Goal: Transaction & Acquisition: Purchase product/service

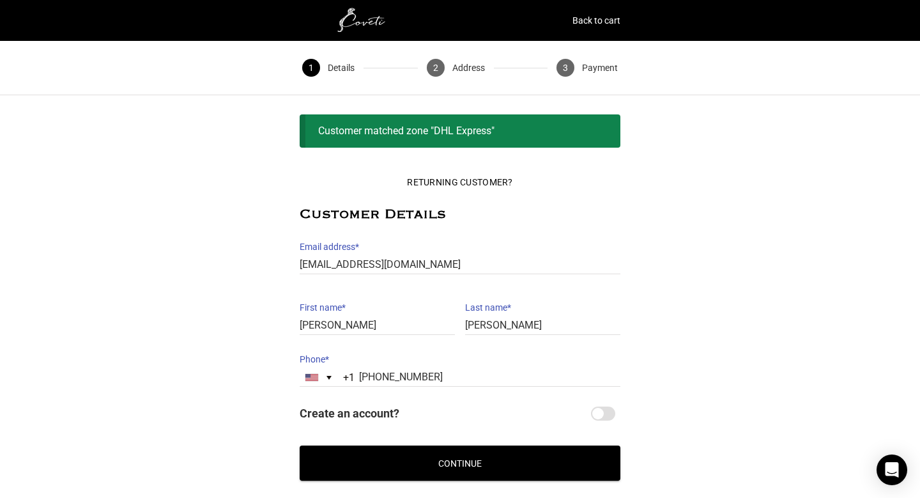
click at [499, 465] on button "Continue" at bounding box center [460, 462] width 321 height 35
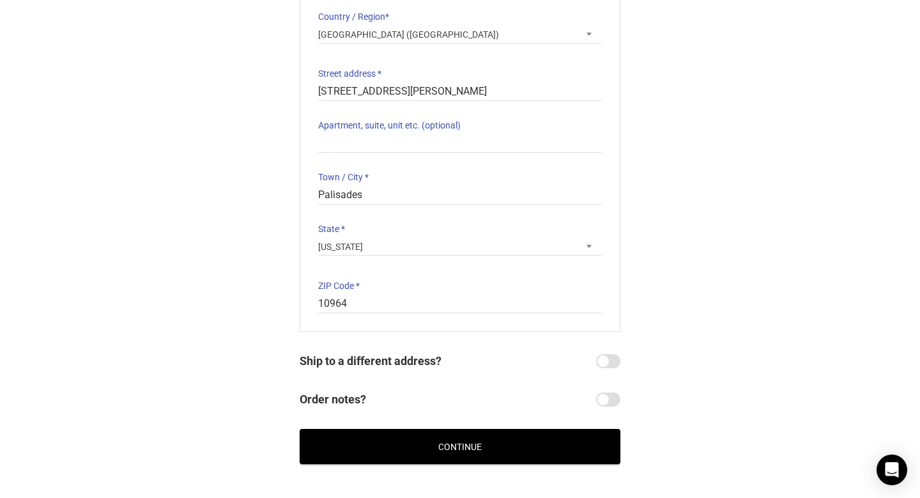
scroll to position [201, 0]
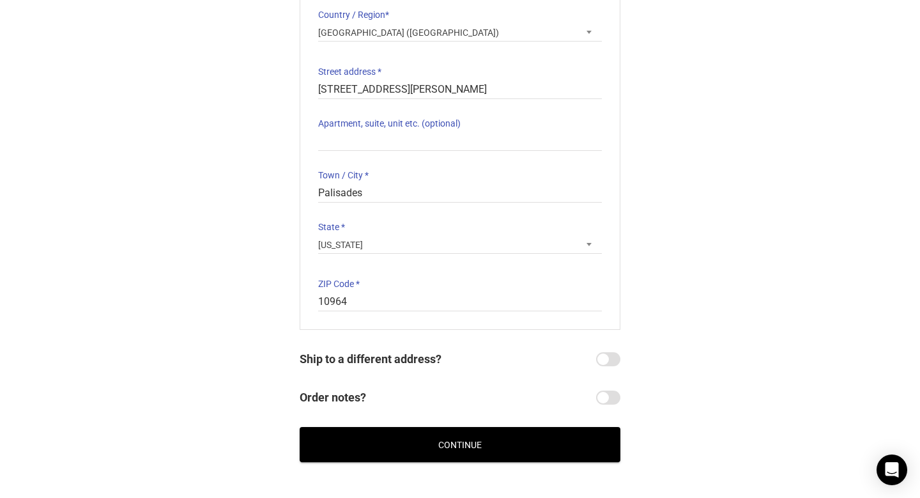
click at [611, 355] on input "Ship to a different address?" at bounding box center [608, 359] width 24 height 14
checkbox input "true"
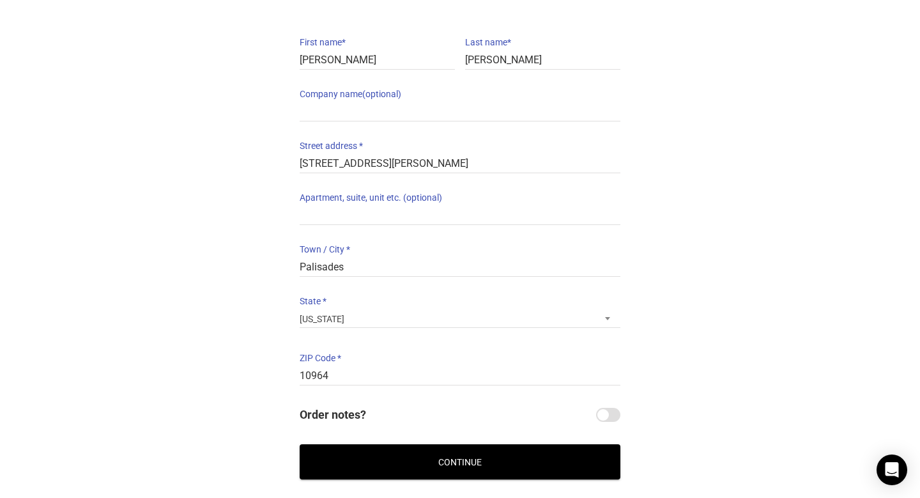
scroll to position [652, 0]
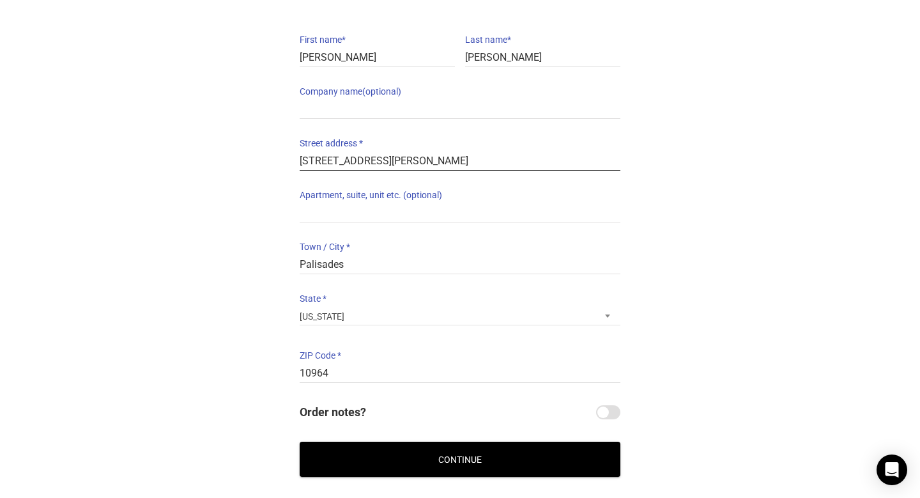
click at [364, 156] on input "[STREET_ADDRESS][PERSON_NAME]" at bounding box center [460, 161] width 321 height 19
type input "&"
type input "7433 Route 28"
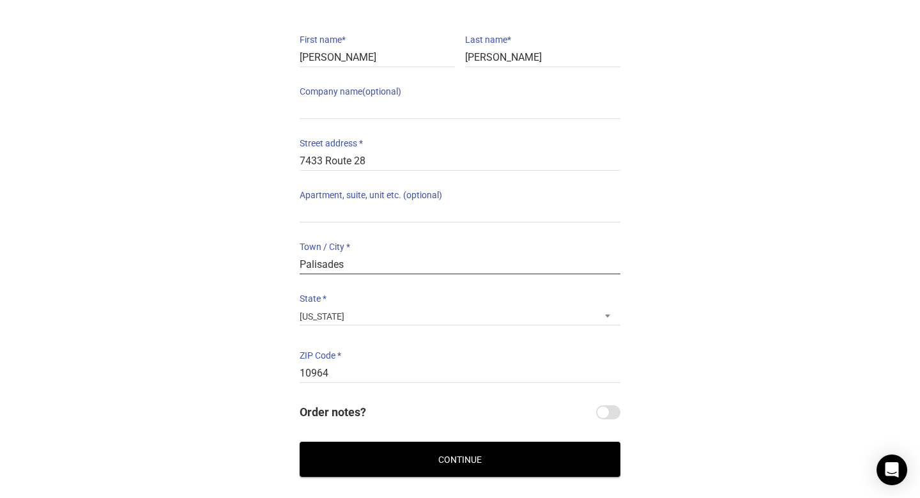
click at [354, 271] on input "Palisades" at bounding box center [460, 264] width 321 height 19
type input "Shandaken"
click at [316, 372] on input "10964" at bounding box center [460, 373] width 321 height 19
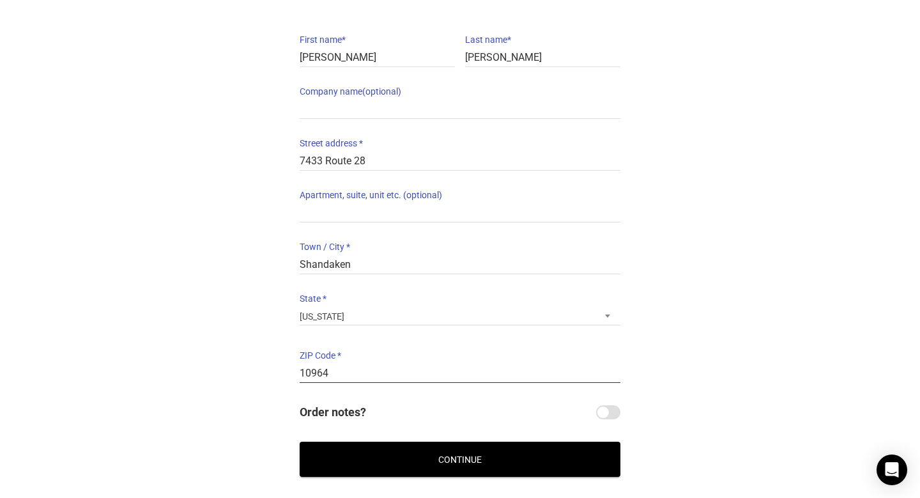
click at [316, 372] on input "10964" at bounding box center [460, 373] width 321 height 19
type input "2"
type input "12480"
click at [487, 461] on button "Continue" at bounding box center [460, 458] width 321 height 35
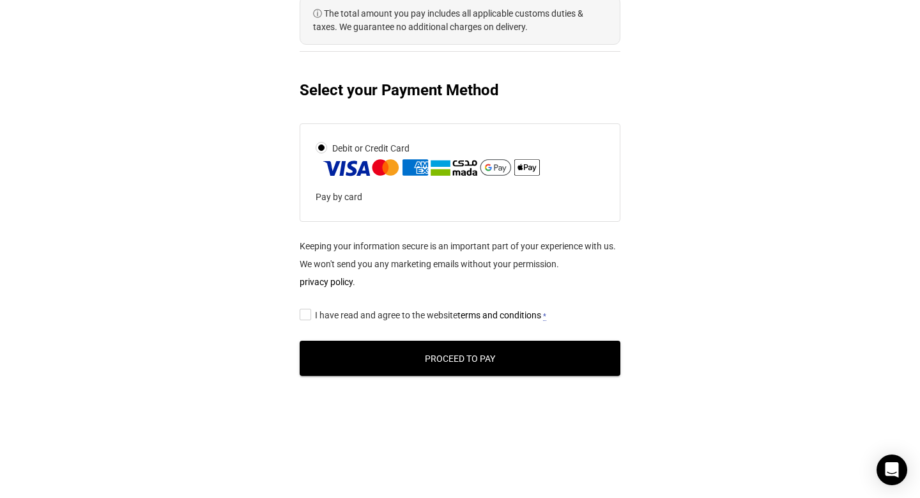
scroll to position [671, 0]
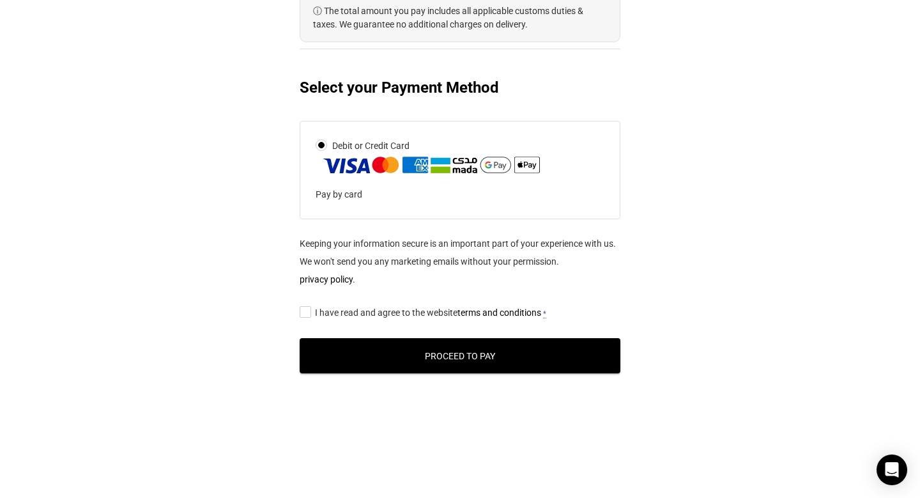
click at [365, 317] on span "I have read and agree to the website terms and conditions" at bounding box center [428, 312] width 226 height 10
click at [308, 311] on input "I have read and agree to the website terms and conditions *" at bounding box center [304, 311] width 8 height 0
click at [356, 351] on button "Proceed to Pay" at bounding box center [460, 355] width 321 height 35
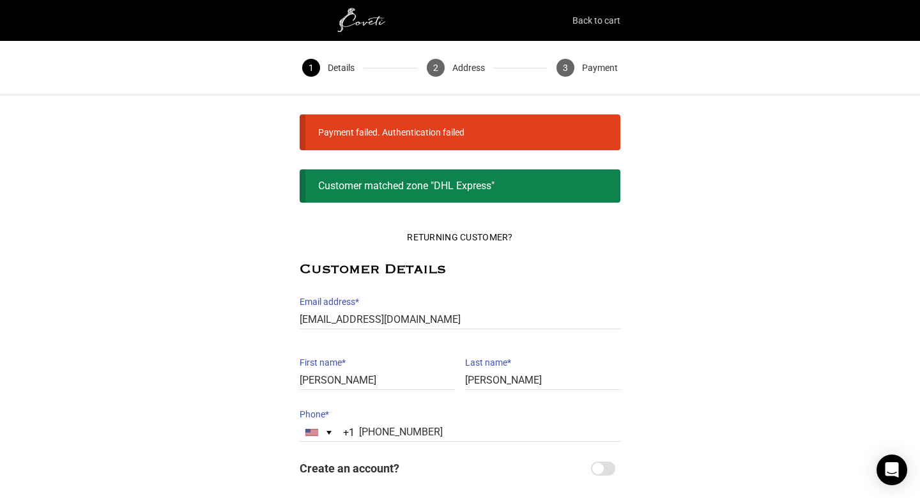
click at [591, 17] on link "Back to cart" at bounding box center [596, 20] width 48 height 18
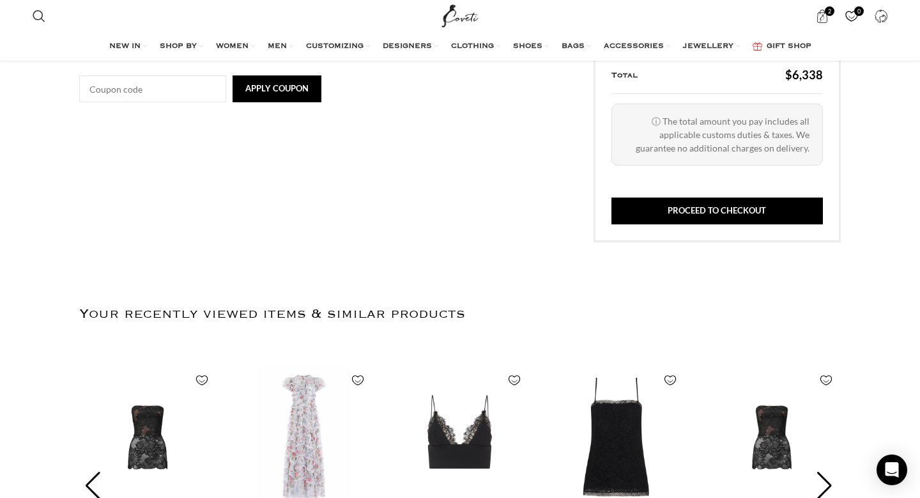
scroll to position [0, 134]
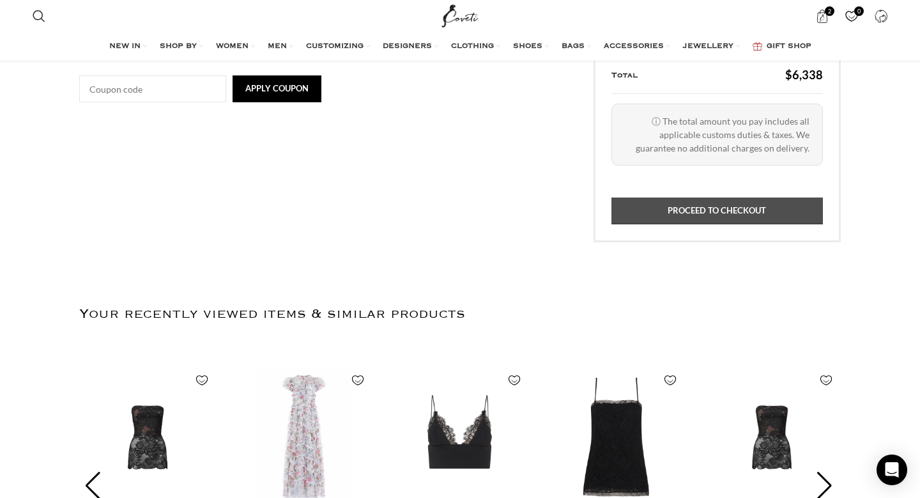
click at [721, 216] on link "Proceed to checkout" at bounding box center [716, 210] width 211 height 27
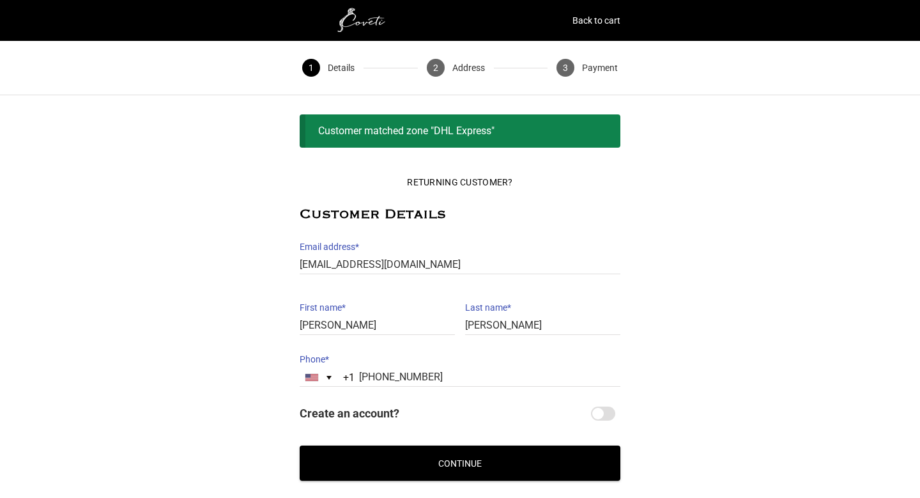
select select "NY"
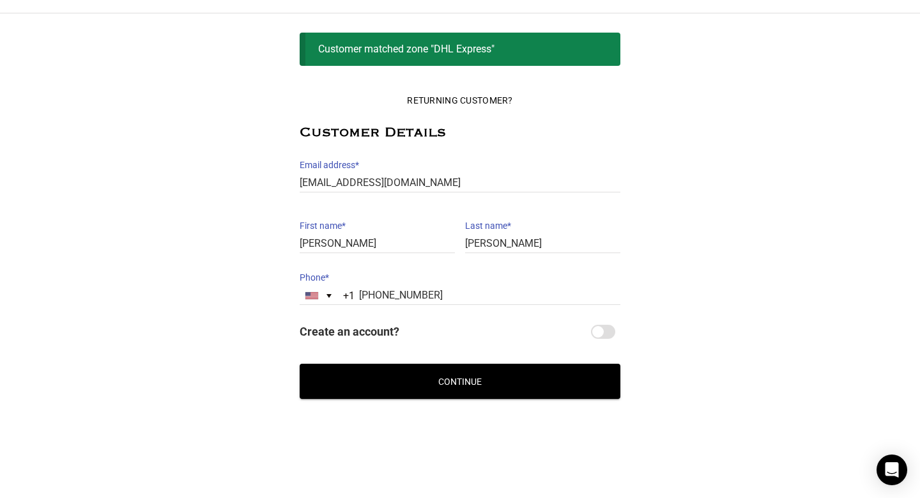
click at [498, 390] on button "Continue" at bounding box center [460, 380] width 321 height 35
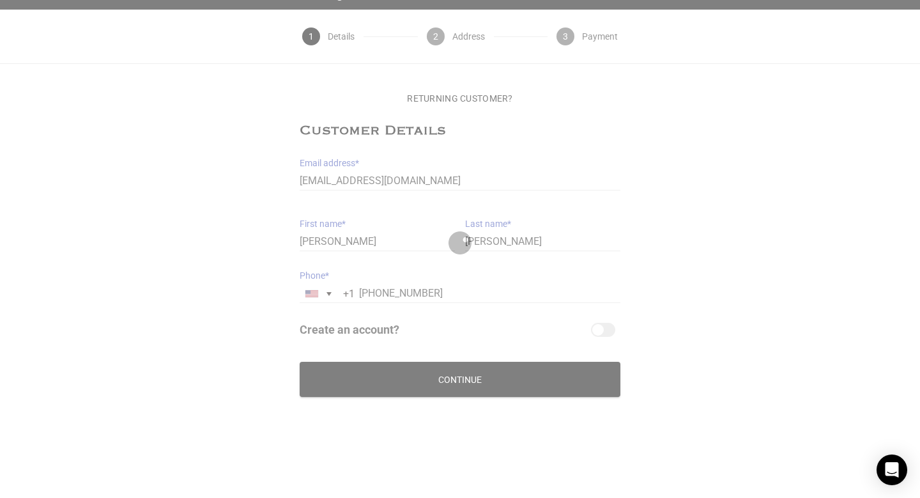
scroll to position [31, 0]
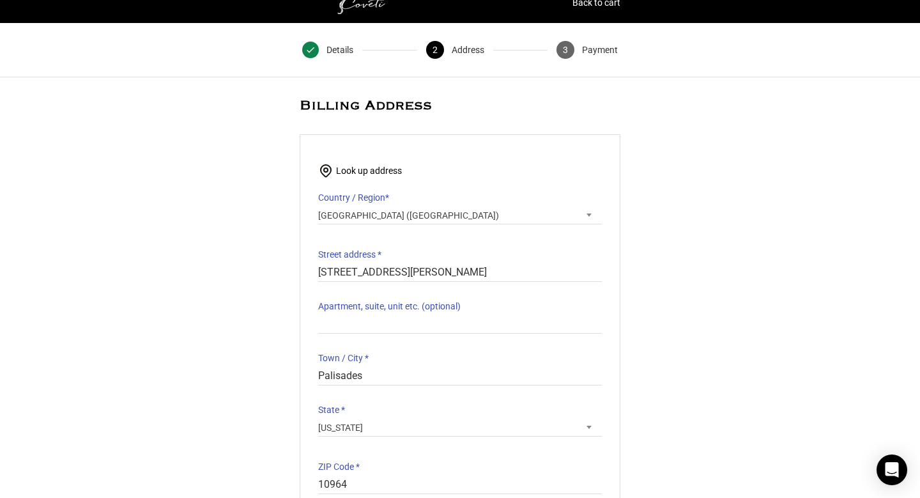
scroll to position [266, 0]
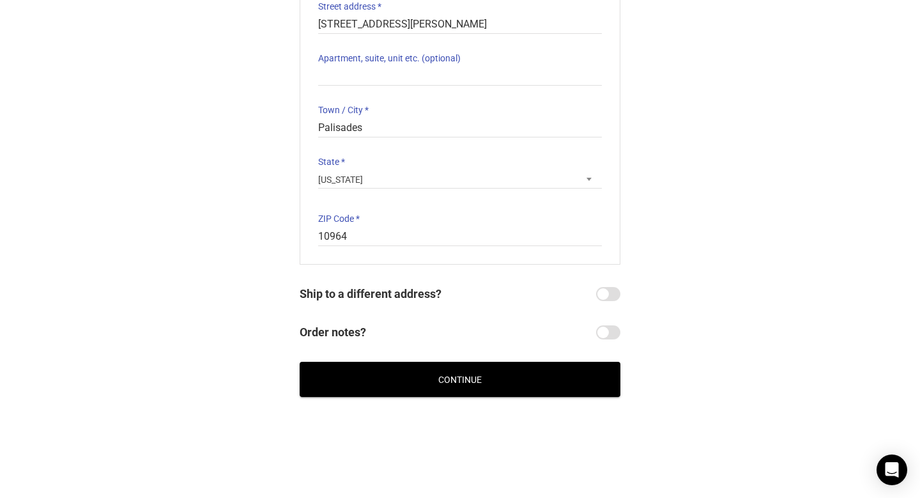
click at [612, 295] on input "Ship to a different address?" at bounding box center [608, 294] width 24 height 14
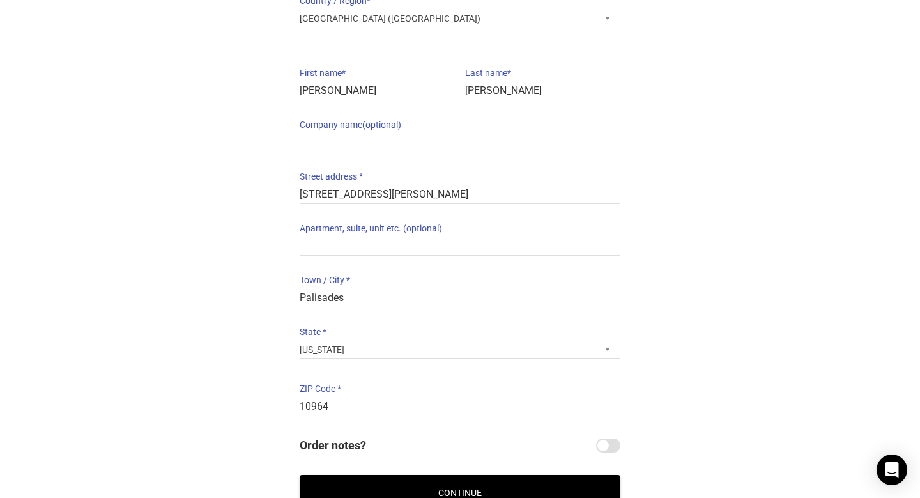
scroll to position [617, 0]
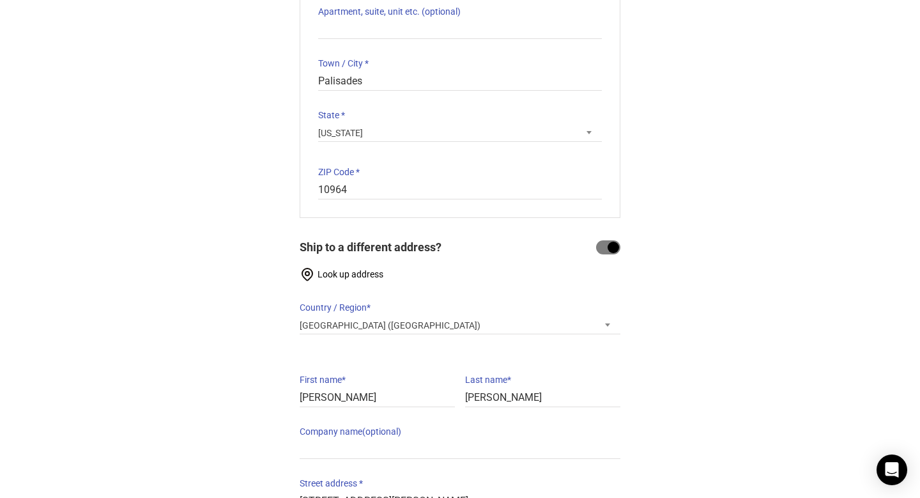
click at [599, 247] on input "Ship to a different address?" at bounding box center [608, 247] width 24 height 14
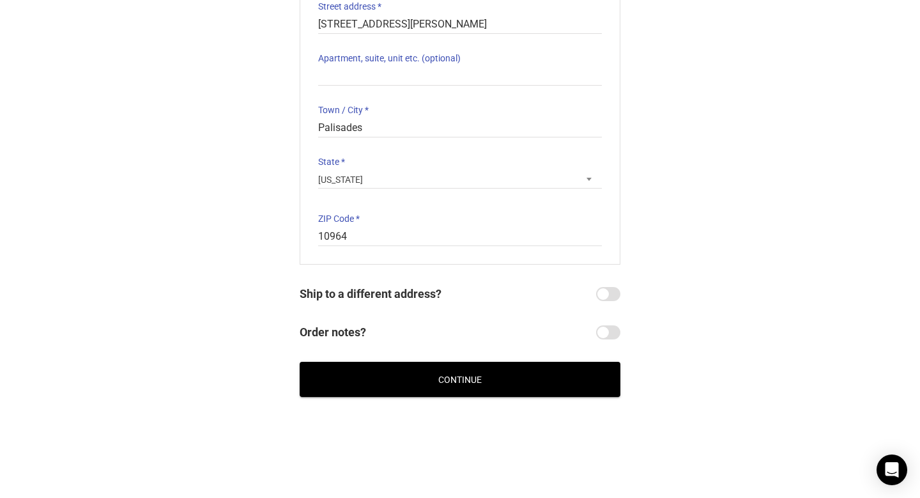
click at [615, 295] on input "Ship to a different address?" at bounding box center [608, 294] width 24 height 14
checkbox input "true"
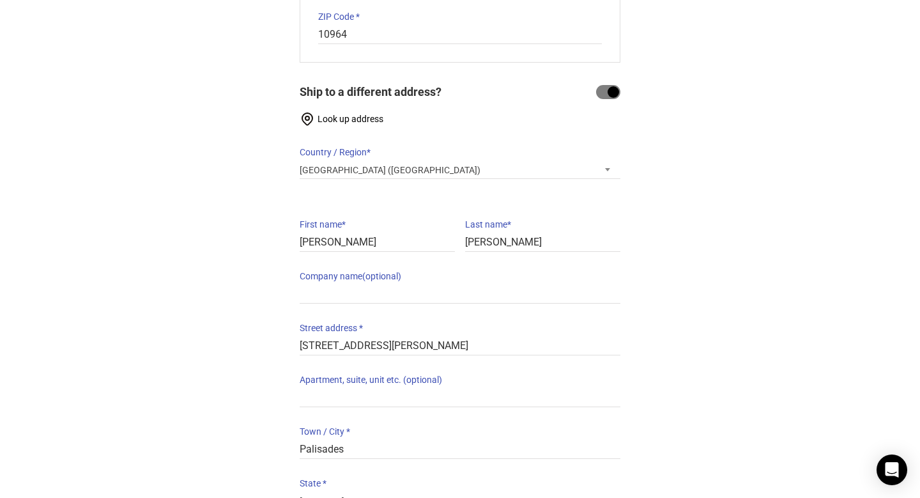
scroll to position [477, 0]
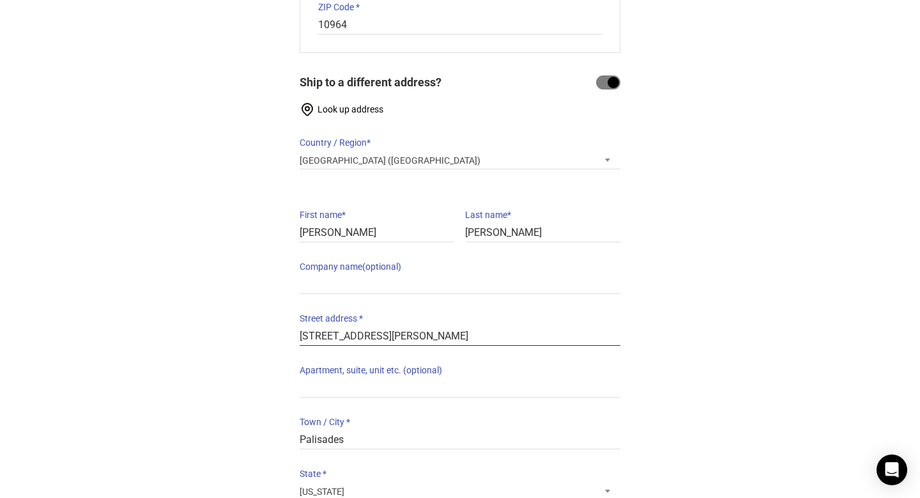
click at [374, 340] on input "[STREET_ADDRESS][PERSON_NAME]" at bounding box center [460, 336] width 321 height 19
type input "7433 State Route 28"
type input "P O Box #623"
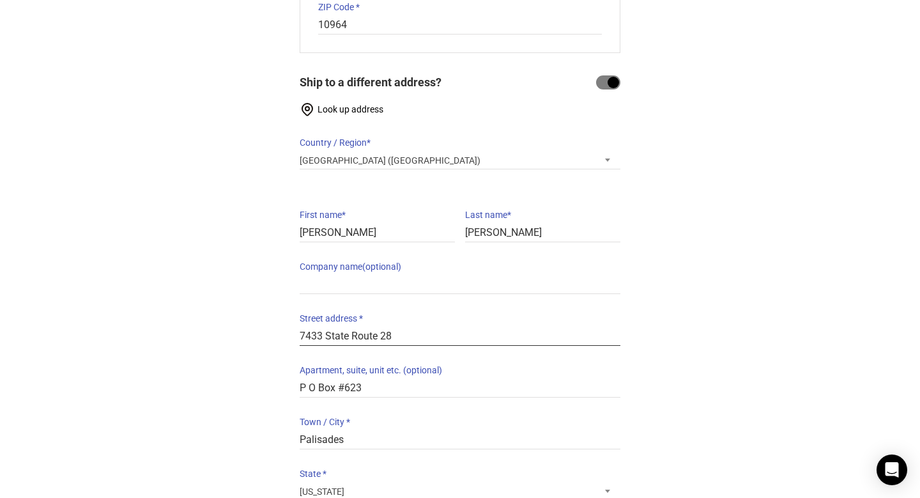
scroll to position [480, 0]
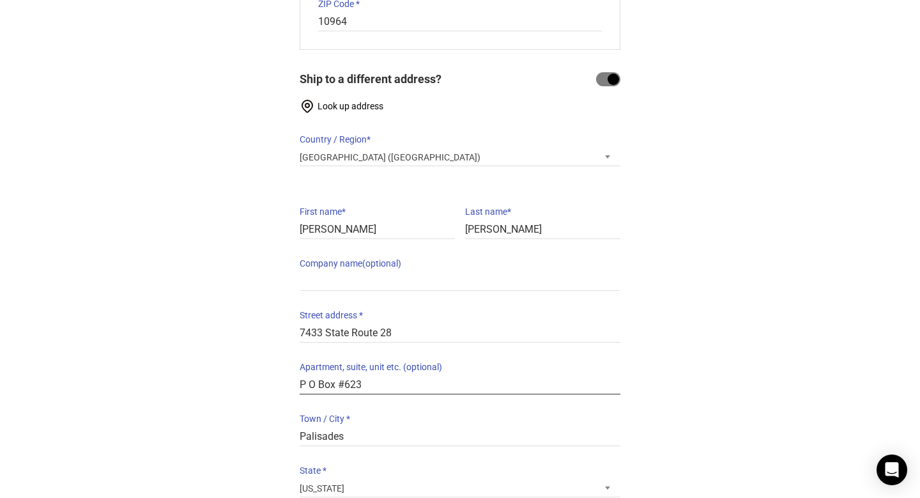
click at [385, 379] on input "P O Box #623" at bounding box center [460, 385] width 321 height 19
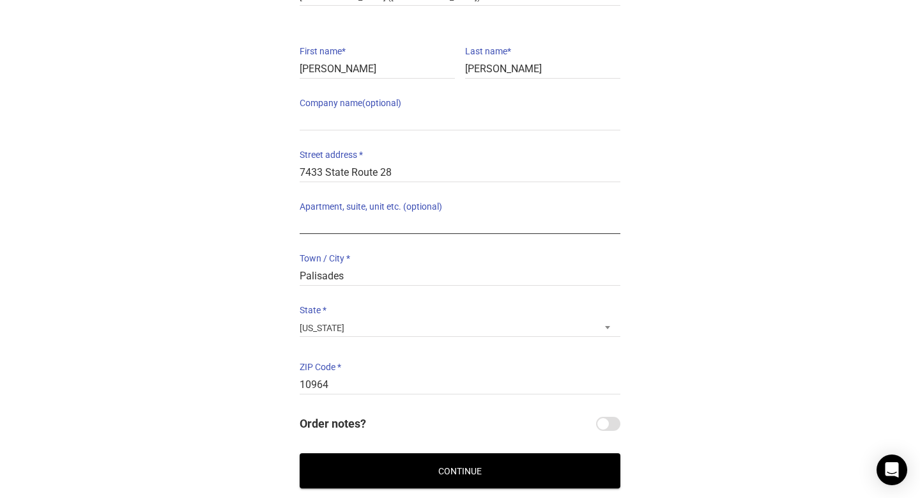
scroll to position [643, 0]
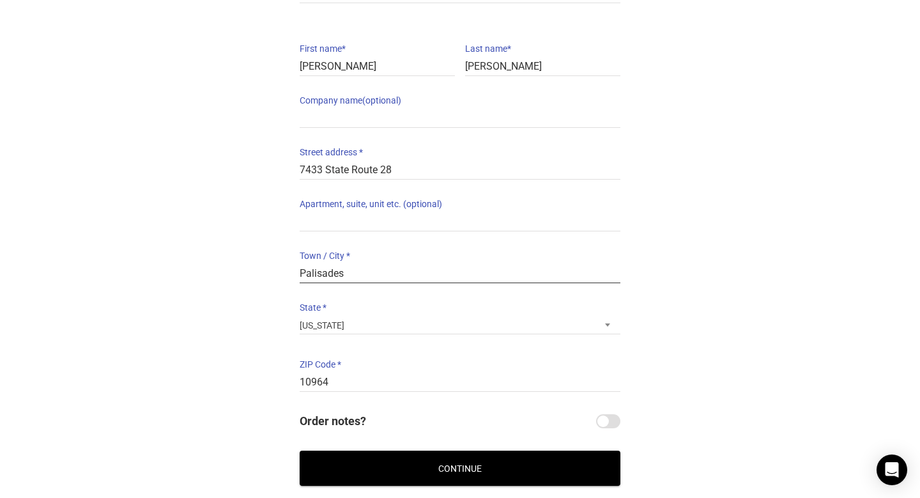
click at [474, 275] on input "Palisades" at bounding box center [460, 273] width 321 height 19
type input "Shandaken"
click at [446, 388] on input "10964" at bounding box center [460, 382] width 321 height 19
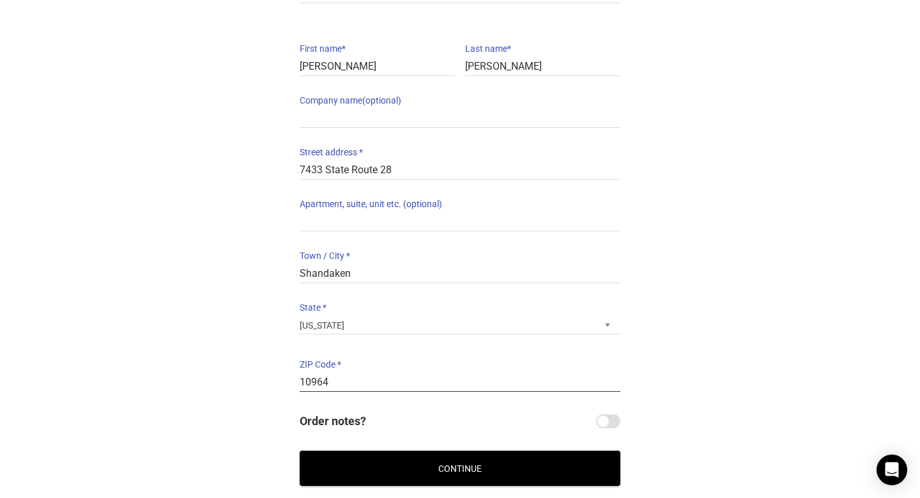
click at [446, 388] on input "10964" at bounding box center [460, 382] width 321 height 19
type input "12480"
click at [537, 468] on button "Continue" at bounding box center [460, 467] width 321 height 35
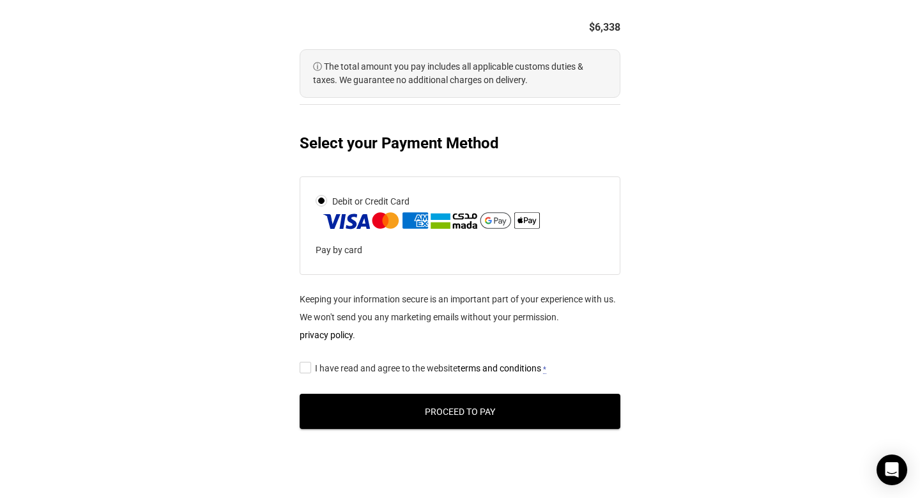
scroll to position [616, 0]
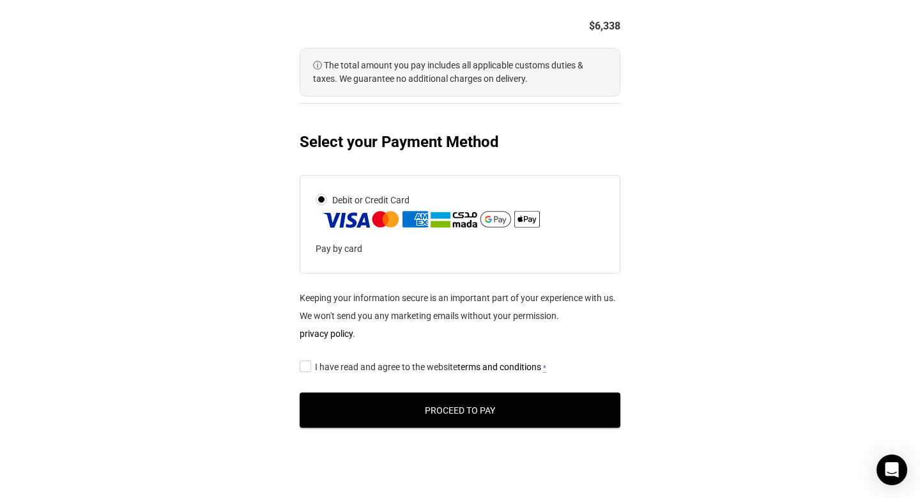
click at [342, 247] on p "Pay by card" at bounding box center [452, 249] width 272 height 18
click at [346, 213] on img at bounding box center [431, 219] width 221 height 20
click at [0, 0] on input "Debit or Credit Card" at bounding box center [0, 0] width 0 height 0
click at [304, 365] on input "I have read and agree to the website terms and conditions *" at bounding box center [304, 365] width 8 height 0
click at [386, 409] on button "Proceed to Pay" at bounding box center [460, 409] width 321 height 35
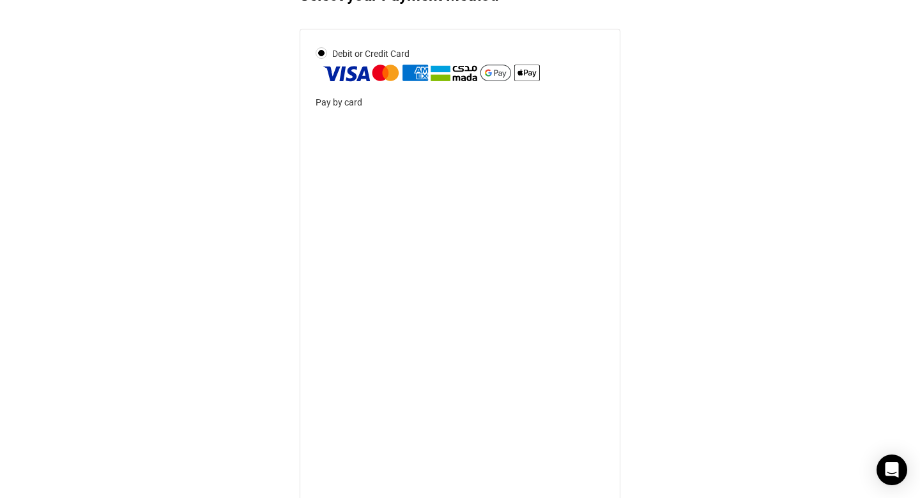
scroll to position [765, 0]
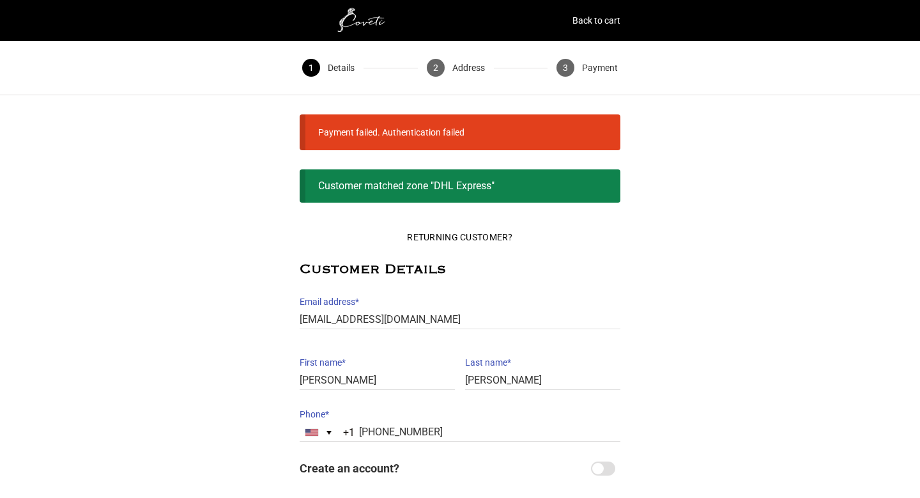
select select "NY"
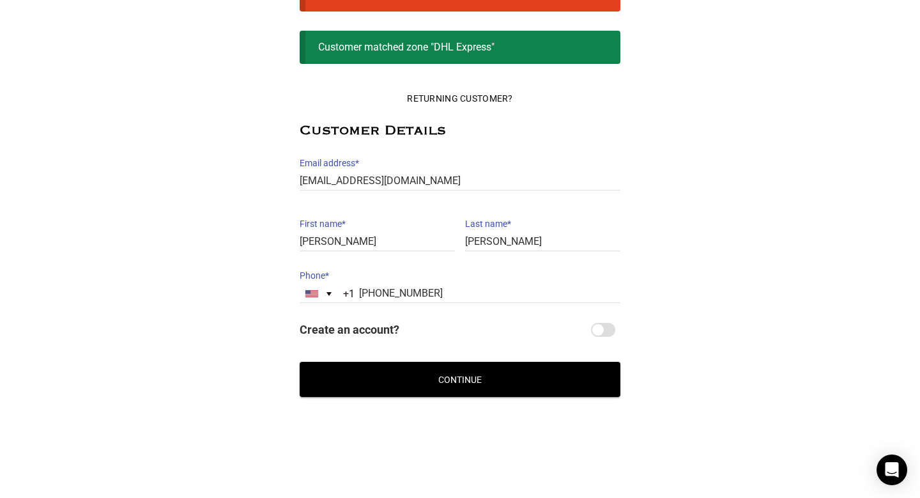
click at [403, 392] on button "Continue" at bounding box center [460, 379] width 321 height 35
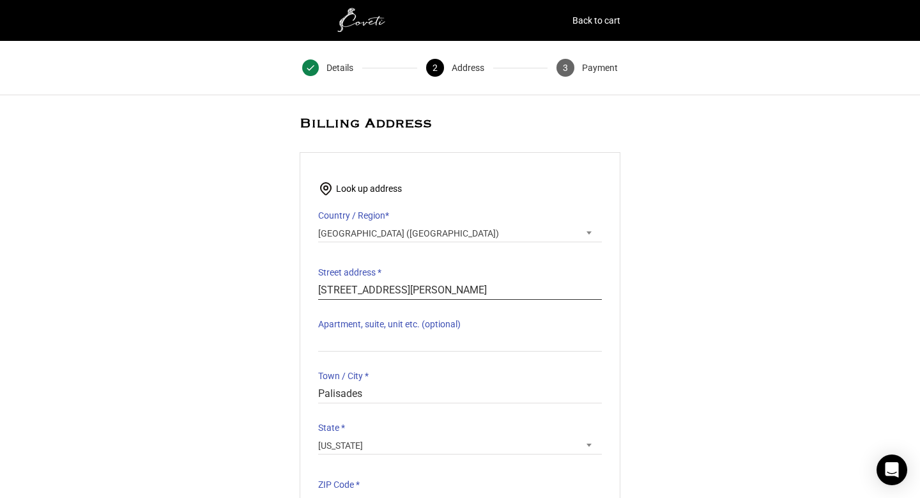
click at [427, 283] on input "[STREET_ADDRESS][PERSON_NAME]" at bounding box center [460, 290] width 284 height 19
type input "7433 State Route 28"
type input "P O Box #623"
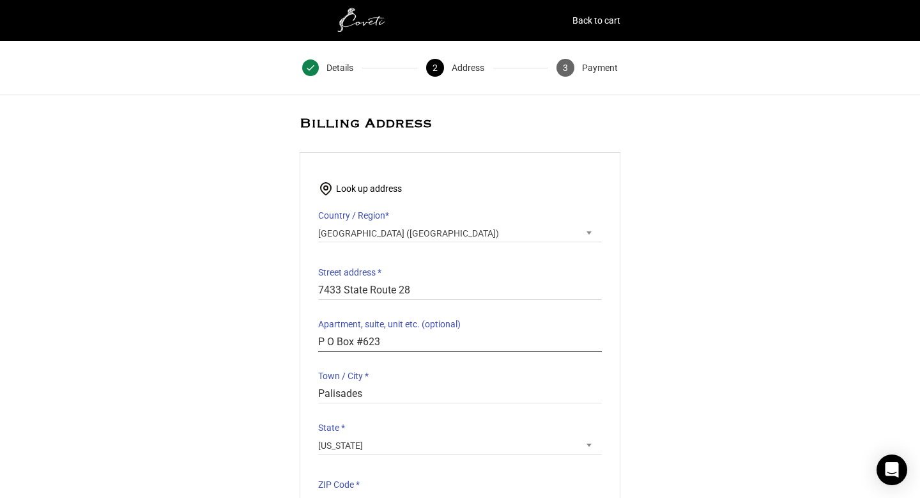
click at [397, 342] on input "P O Box #623" at bounding box center [460, 342] width 284 height 19
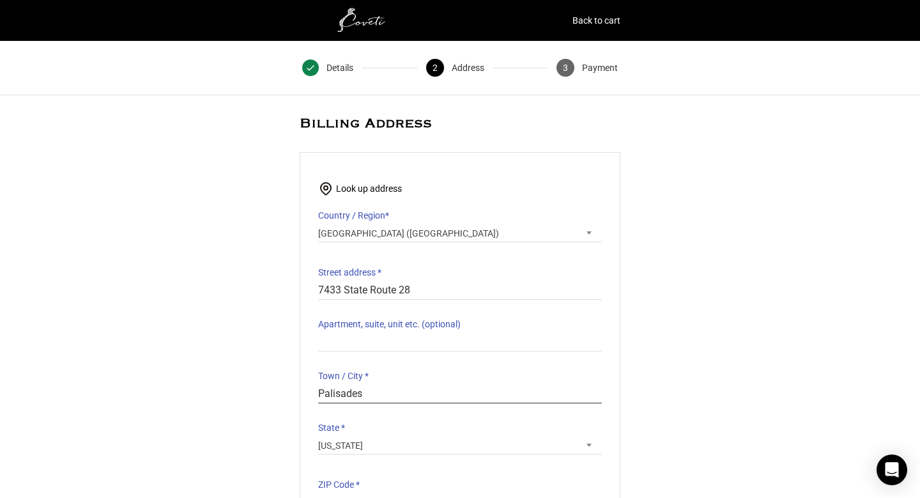
click at [377, 395] on input "Palisades" at bounding box center [460, 394] width 284 height 19
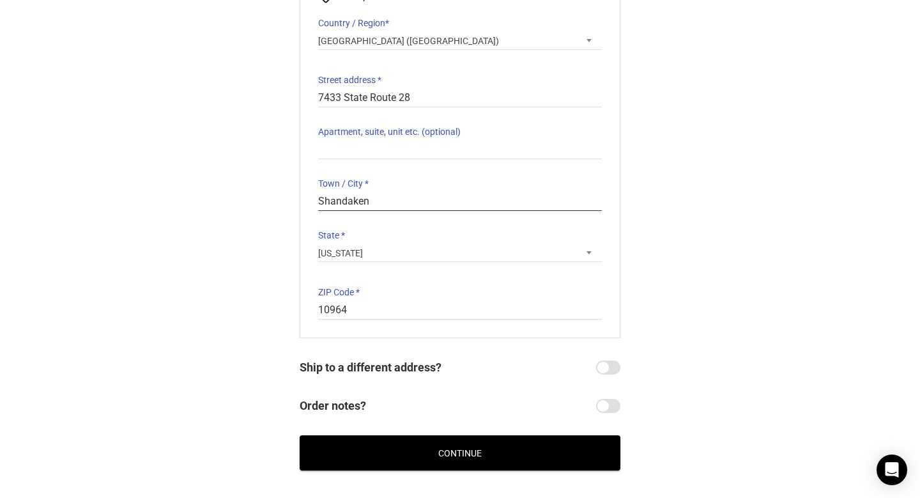
scroll to position [215, 0]
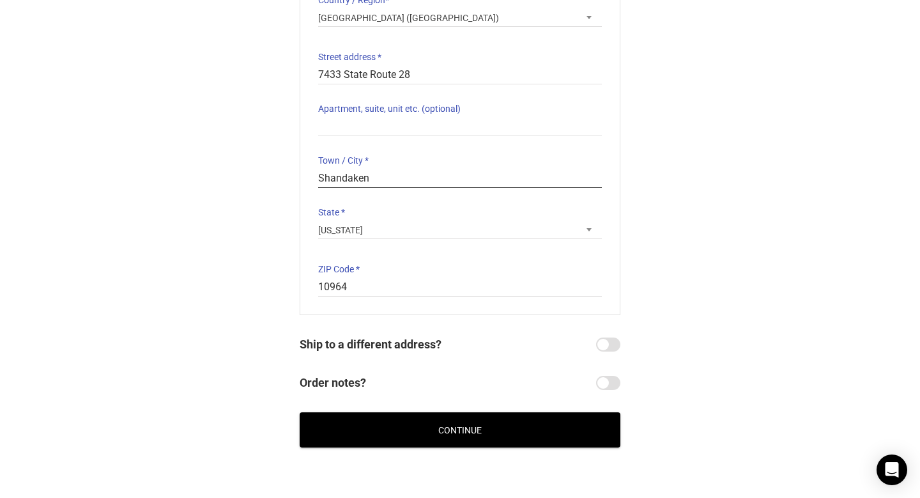
type input "Shandaken"
click at [337, 280] on input "10964" at bounding box center [460, 287] width 284 height 19
type input "2"
type input "12480"
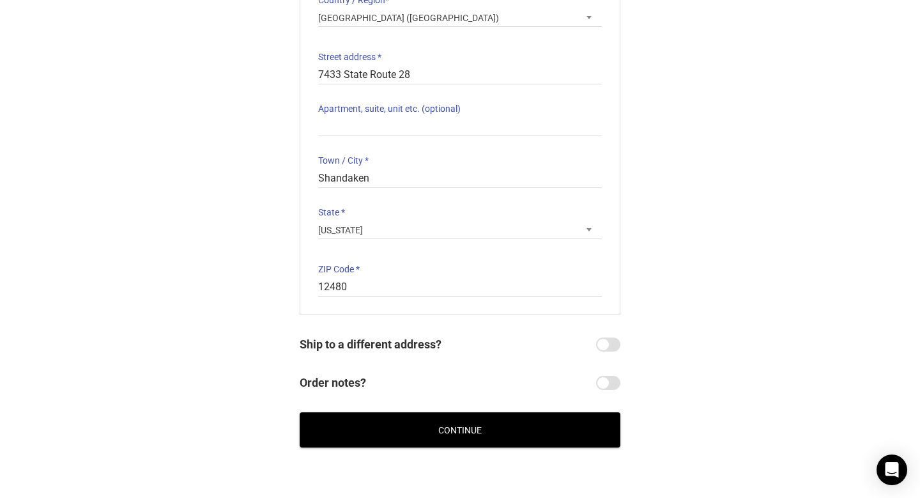
click at [381, 429] on button "Continue" at bounding box center [460, 429] width 321 height 35
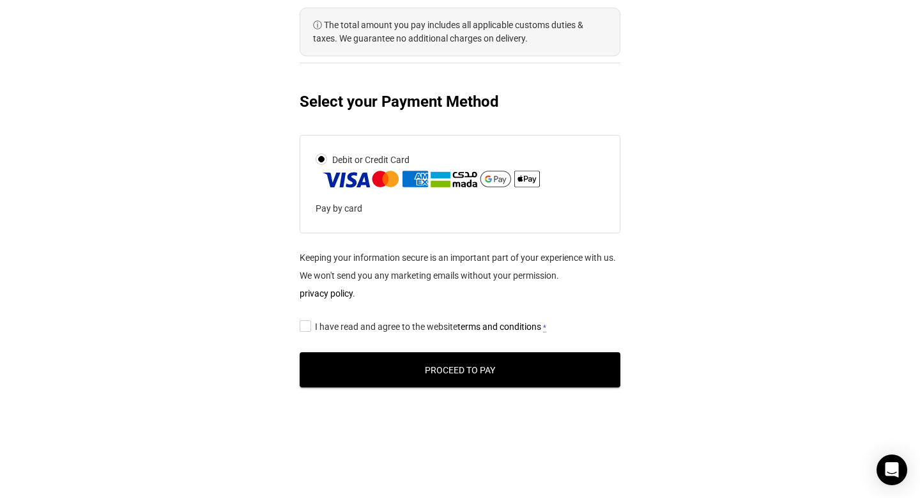
scroll to position [672, 0]
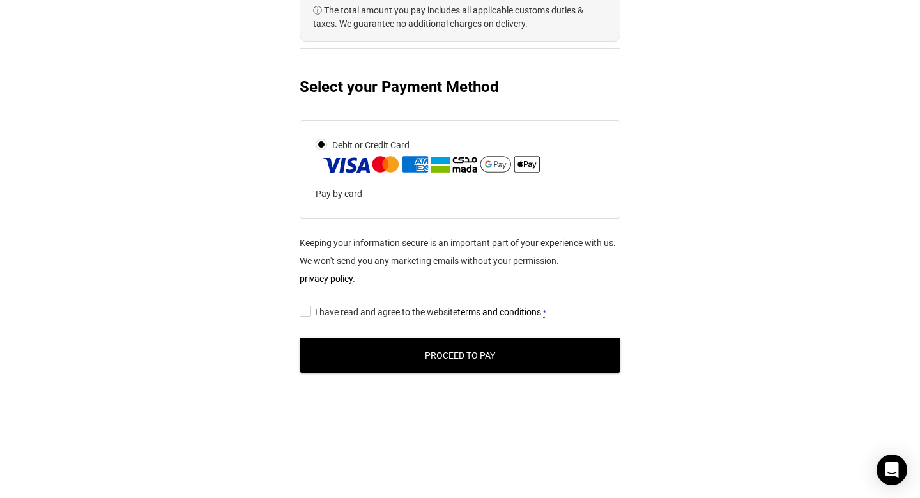
click at [370, 314] on span "I have read and agree to the website terms and conditions" at bounding box center [428, 312] width 226 height 10
click at [308, 310] on input "I have read and agree to the website terms and conditions *" at bounding box center [304, 310] width 8 height 0
click at [391, 353] on button "Proceed to Pay" at bounding box center [460, 354] width 321 height 35
